Goal: Information Seeking & Learning: Learn about a topic

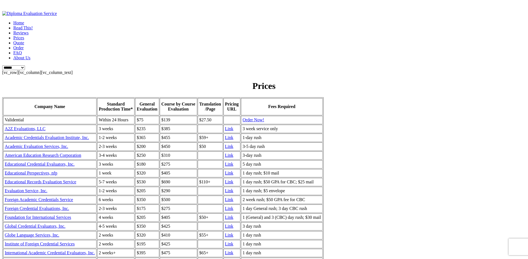
drag, startPoint x: 228, startPoint y: 81, endPoint x: 207, endPoint y: 81, distance: 20.2
click at [207, 97] on table "Company Name Standard Production Time* General Evaluation Course by Course Eval…" at bounding box center [162, 226] width 321 height 258
drag, startPoint x: 181, startPoint y: 75, endPoint x: 148, endPoint y: 70, distance: 33.0
click at [148, 70] on div "[vc_row][vc_column][vc_column_text] Prices Company Name Standard Production Tim…" at bounding box center [264, 213] width 524 height 286
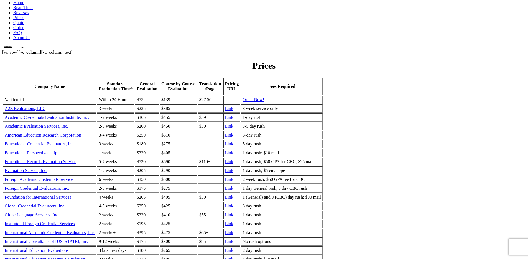
scroll to position [17, 0]
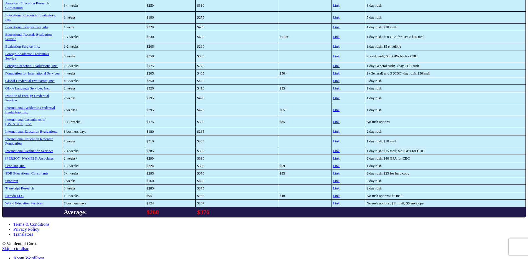
scroll to position [169, 0]
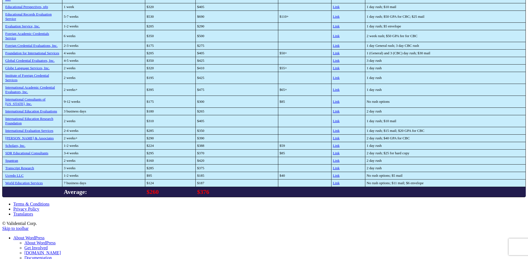
click at [62, 172] on td "Transcript Research" at bounding box center [32, 167] width 60 height 7
click at [34, 170] on link "Transcript Research" at bounding box center [19, 168] width 29 height 4
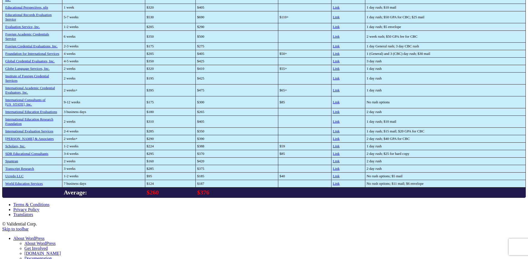
scroll to position [0, 0]
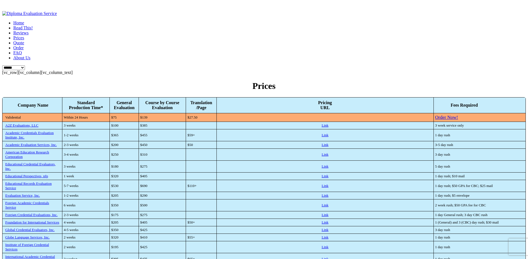
click at [139, 97] on th "General Evaluation" at bounding box center [124, 105] width 29 height 16
click at [110, 97] on th "Standard Production Time*" at bounding box center [85, 105] width 47 height 16
click at [61, 103] on div "Company Name" at bounding box center [32, 105] width 55 height 5
drag, startPoint x: 171, startPoint y: 76, endPoint x: 146, endPoint y: 153, distance: 81.3
click at [146, 153] on tbody "Company Name Standard Production Time* General Evaluation Course by Course Eval…" at bounding box center [263, 231] width 523 height 269
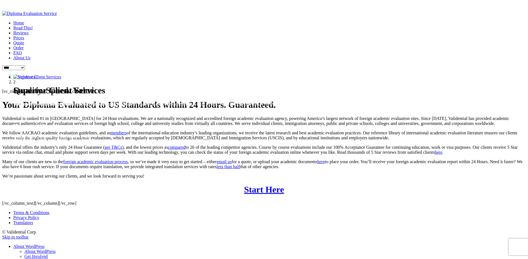
click at [24, 40] on link "Prices" at bounding box center [18, 37] width 11 height 5
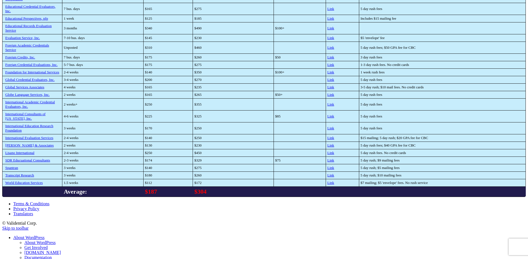
scroll to position [62, 0]
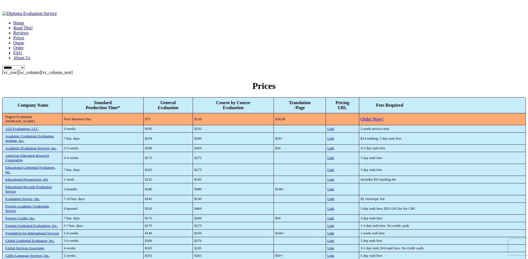
scroll to position [62, 0]
